Goal: Navigation & Orientation: Find specific page/section

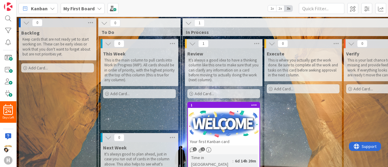
click at [99, 8] on icon at bounding box center [99, 8] width 5 height 5
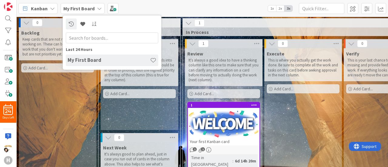
click at [99, 33] on input "text" at bounding box center [112, 37] width 92 height 11
click at [107, 61] on h4 "My First Board" at bounding box center [109, 60] width 82 height 6
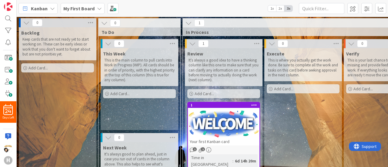
click at [54, 7] on icon at bounding box center [52, 8] width 5 height 5
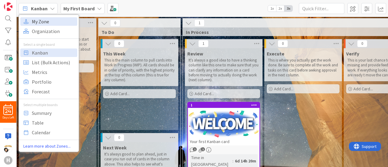
click at [38, 21] on span "My Zone" at bounding box center [54, 21] width 44 height 9
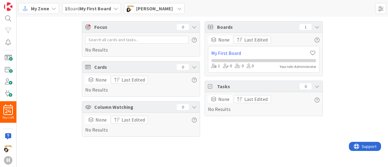
click at [116, 9] on icon at bounding box center [115, 8] width 5 height 5
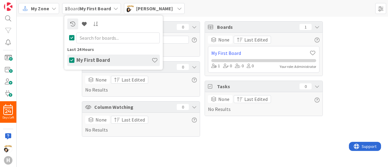
click at [107, 61] on h4 "My First Board" at bounding box center [113, 60] width 75 height 6
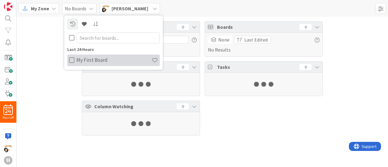
click at [107, 61] on h4 "My First Board" at bounding box center [113, 60] width 75 height 6
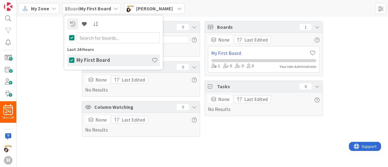
click at [50, 43] on div "Focus 0 No Results Cards 0 None Last Edited No Results Column Watching 0 None L…" at bounding box center [202, 79] width 371 height 124
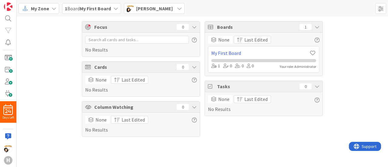
click at [53, 8] on icon at bounding box center [53, 8] width 5 height 5
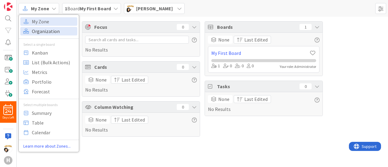
click at [53, 33] on span "Organization" at bounding box center [54, 31] width 44 height 9
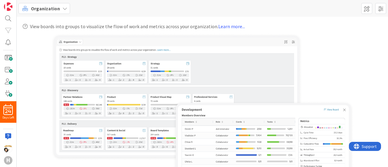
click at [62, 8] on icon at bounding box center [64, 8] width 5 height 5
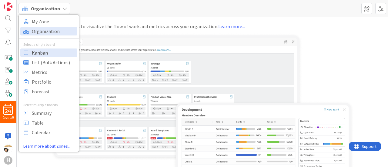
click at [39, 55] on span "Kanban" at bounding box center [54, 52] width 44 height 9
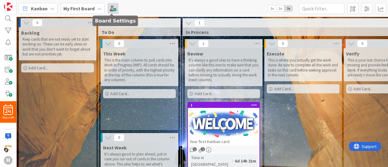
click at [111, 12] on span at bounding box center [113, 8] width 11 height 11
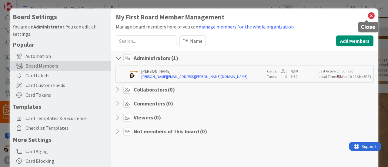
click at [367, 14] on icon at bounding box center [371, 16] width 8 height 8
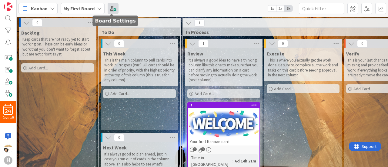
click at [111, 8] on span at bounding box center [113, 8] width 11 height 11
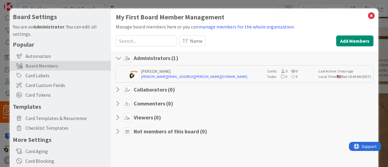
click at [91, 3] on div "Board Settings You are an Administrator . You can edit all settings. Popular Au…" at bounding box center [194, 83] width 388 height 167
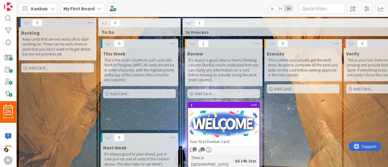
click at [52, 8] on icon at bounding box center [52, 8] width 5 height 5
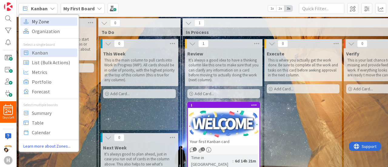
click at [47, 21] on span "My Zone" at bounding box center [54, 21] width 44 height 9
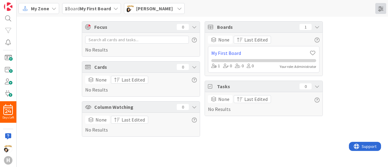
click at [380, 9] on span at bounding box center [380, 8] width 11 height 11
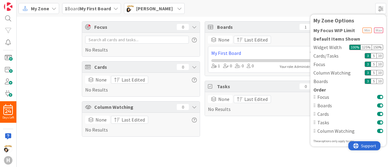
click at [367, 145] on span "Support" at bounding box center [368, 145] width 15 height 7
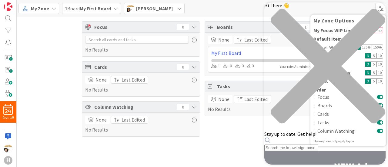
click at [374, 12] on icon "close resource center" at bounding box center [324, 68] width 121 height 121
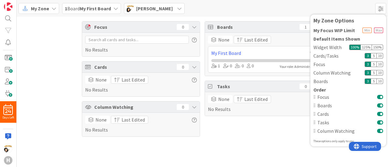
click at [282, 13] on div "My Zone 1 Board My First Board [PERSON_NAME] My Zone Options My Focus WIP Limit…" at bounding box center [202, 8] width 371 height 17
